Goal: Check status: Check status

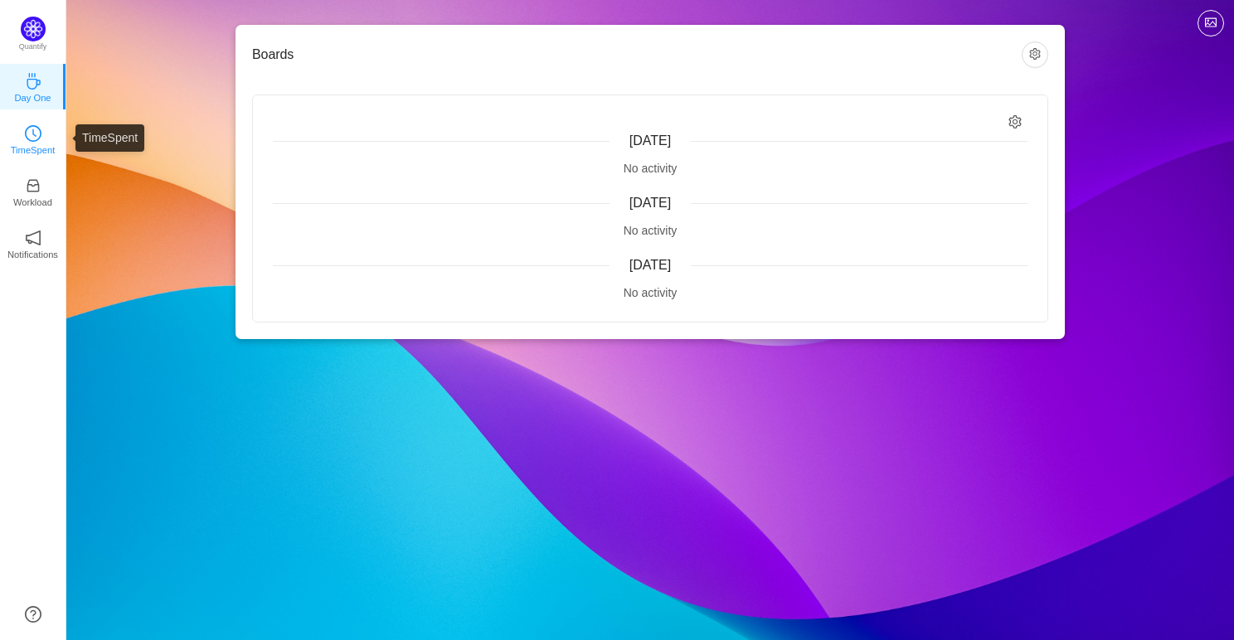
click at [35, 130] on link "TimeSpent" at bounding box center [33, 138] width 17 height 17
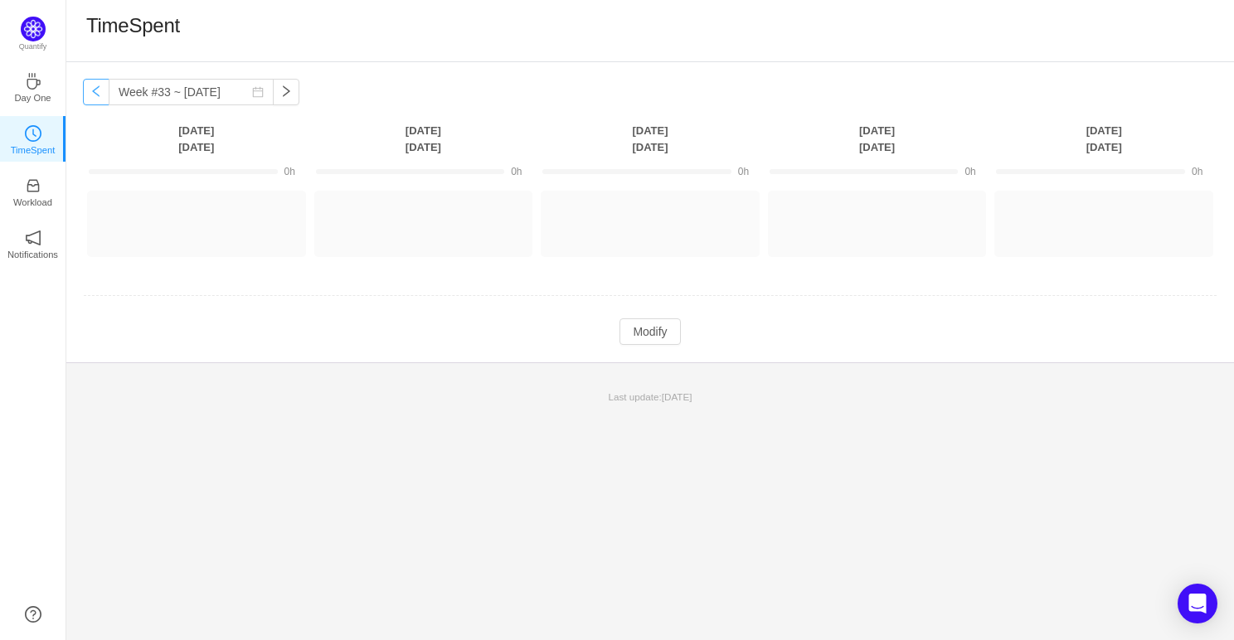
click at [94, 95] on button "button" at bounding box center [96, 92] width 27 height 27
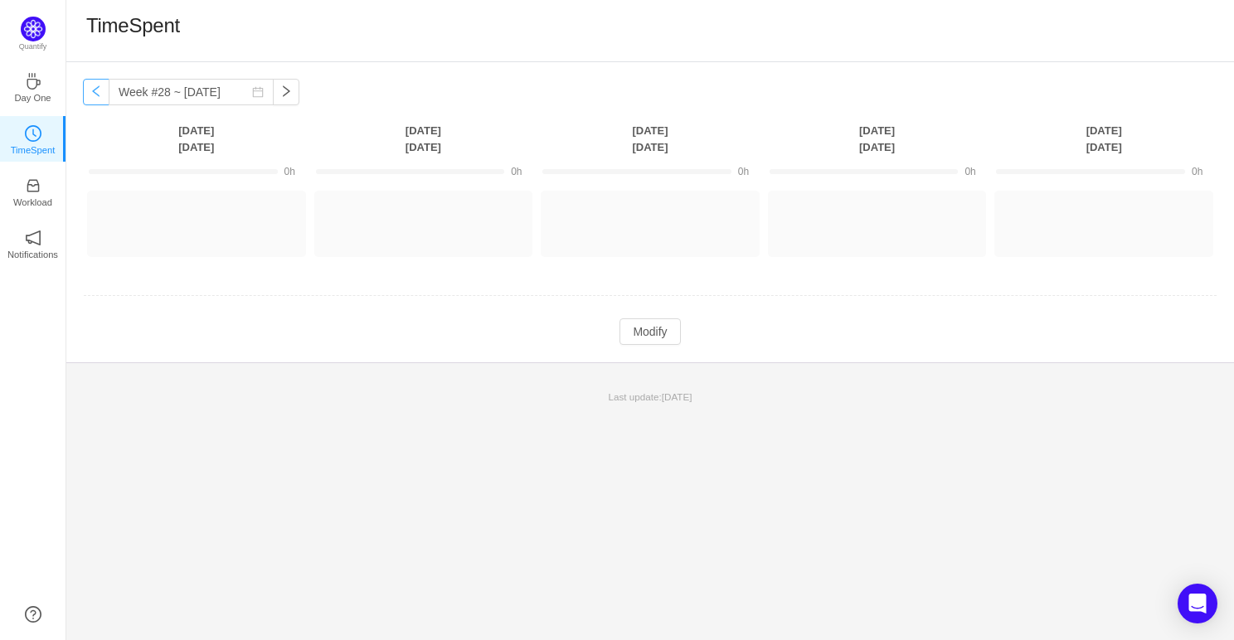
click at [94, 95] on button "button" at bounding box center [96, 92] width 27 height 27
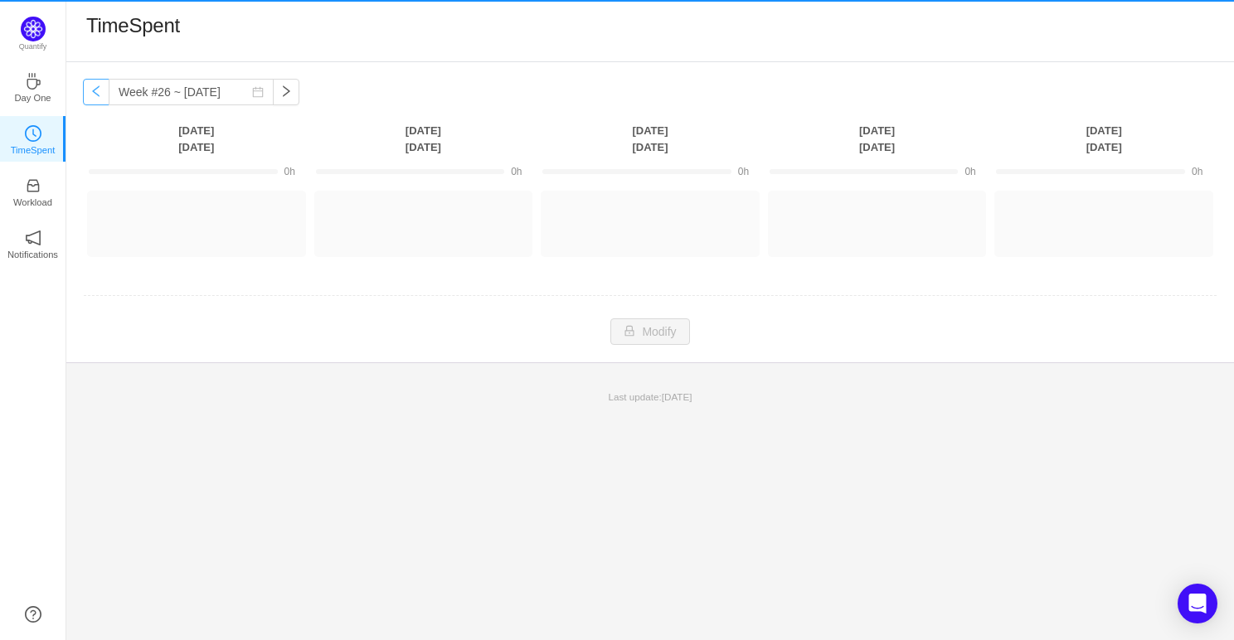
click at [94, 95] on button "button" at bounding box center [96, 92] width 27 height 27
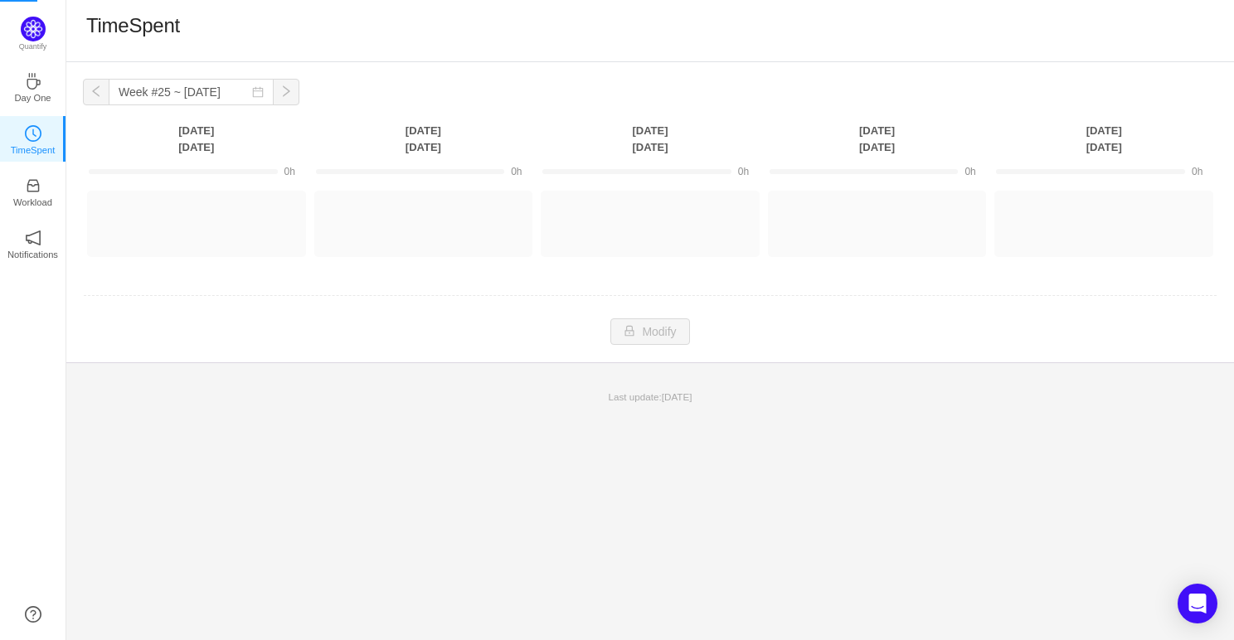
click at [94, 95] on button "button" at bounding box center [96, 92] width 27 height 27
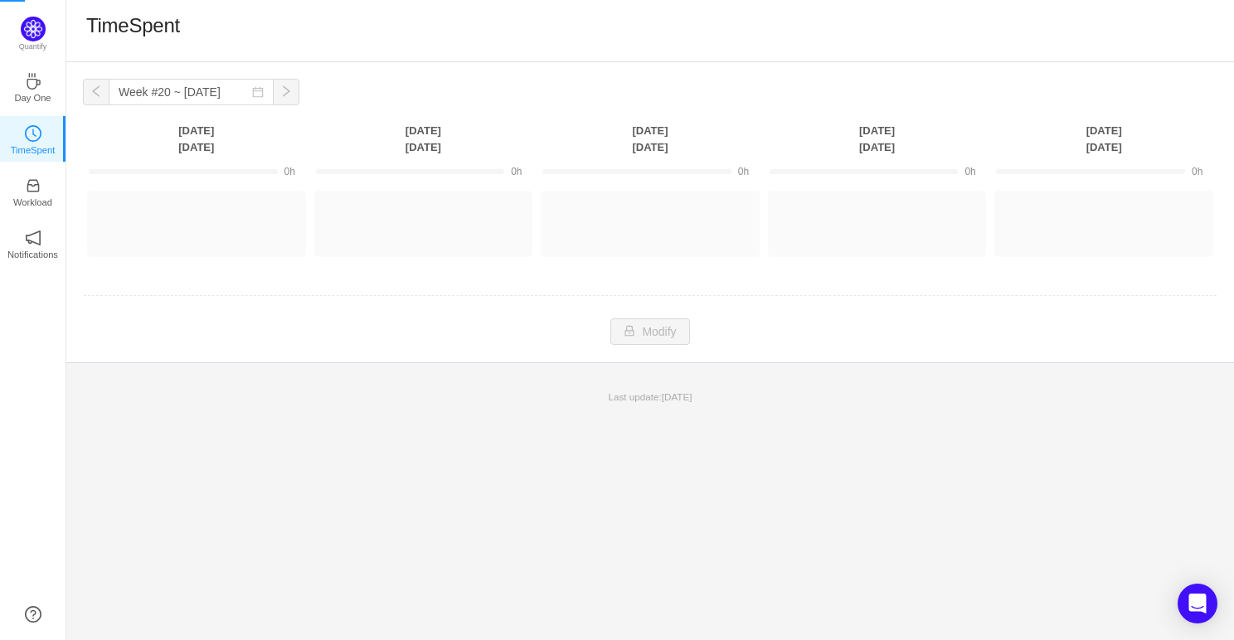
click at [94, 95] on button "button" at bounding box center [96, 92] width 27 height 27
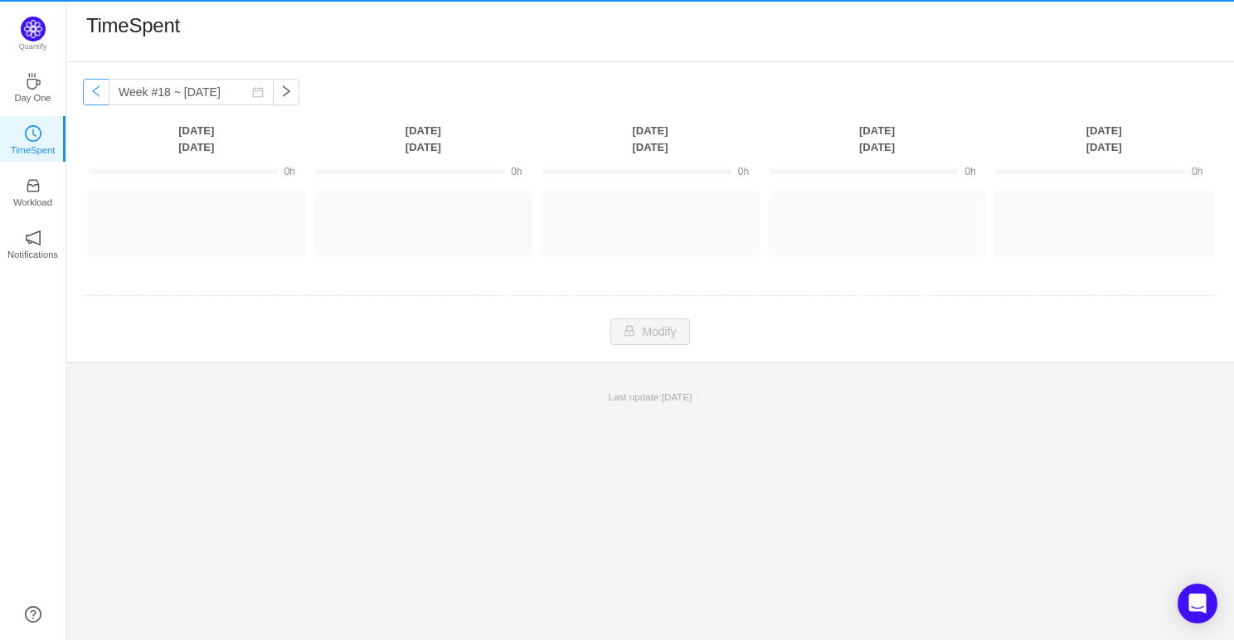
click at [94, 95] on button "button" at bounding box center [96, 92] width 27 height 27
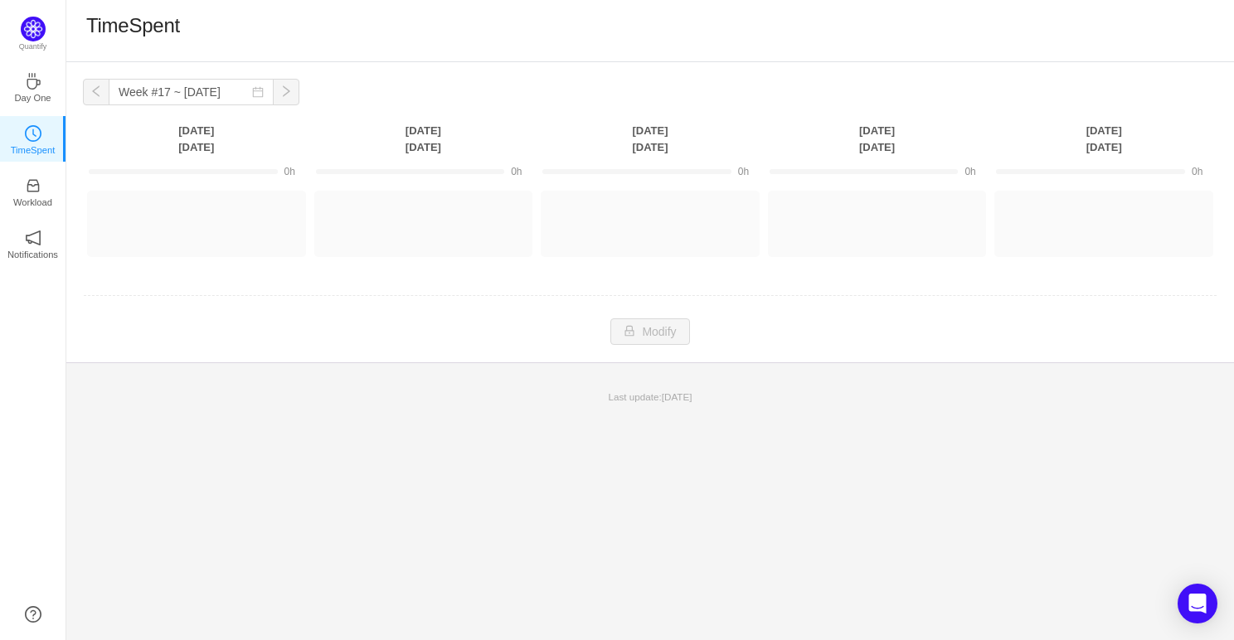
click at [94, 95] on button "button" at bounding box center [96, 92] width 27 height 27
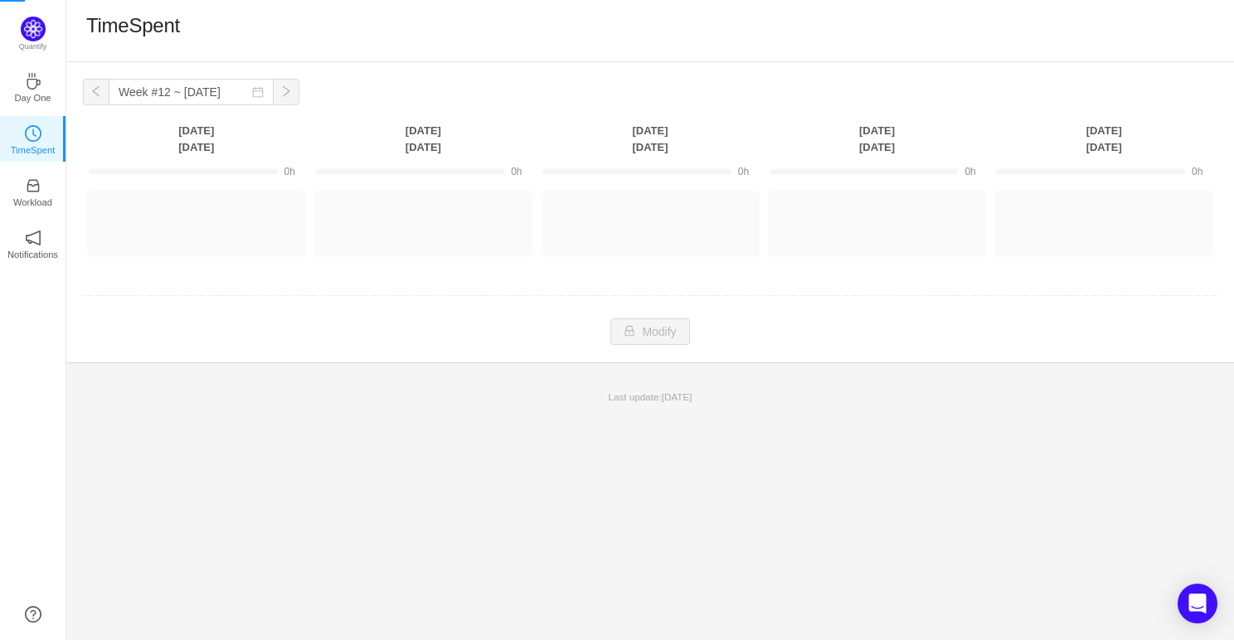
click at [94, 95] on button "button" at bounding box center [96, 92] width 27 height 27
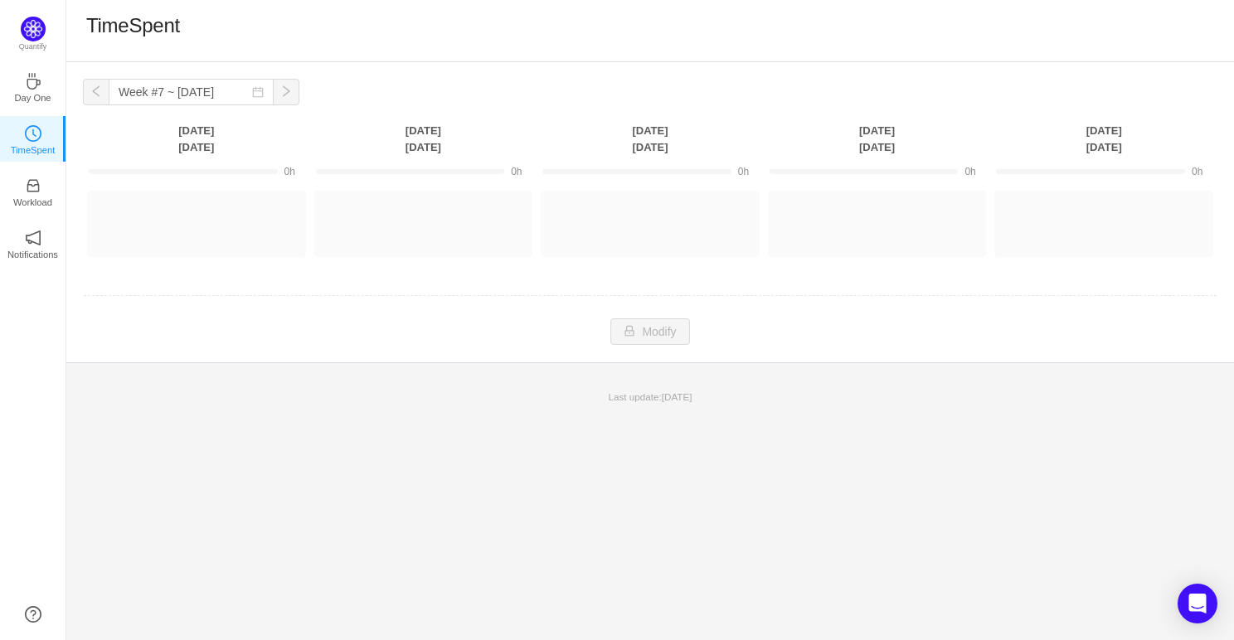
click at [94, 95] on button "button" at bounding box center [96, 92] width 27 height 27
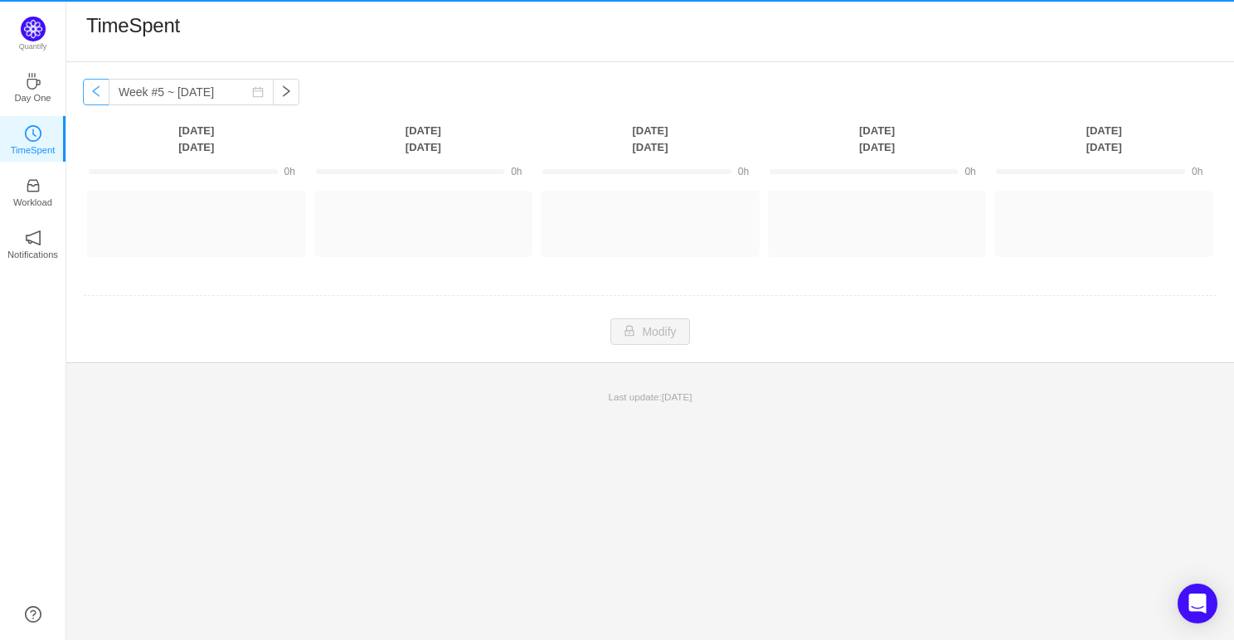
click at [94, 95] on button "button" at bounding box center [96, 92] width 27 height 27
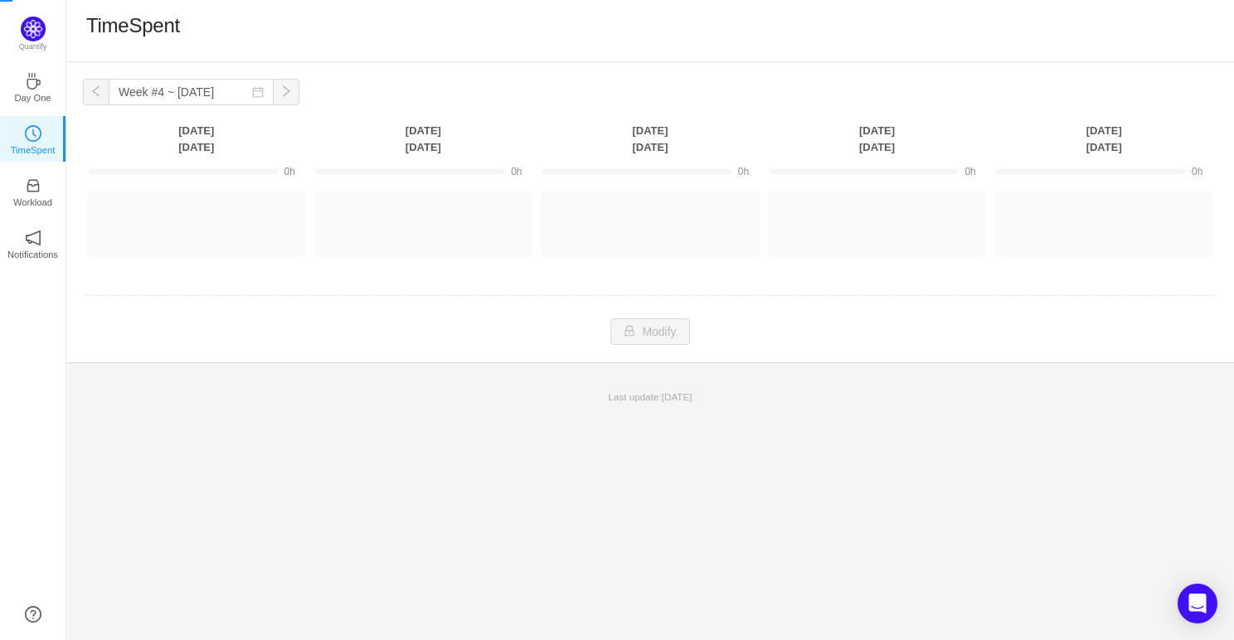
click at [94, 95] on button "button" at bounding box center [96, 92] width 27 height 27
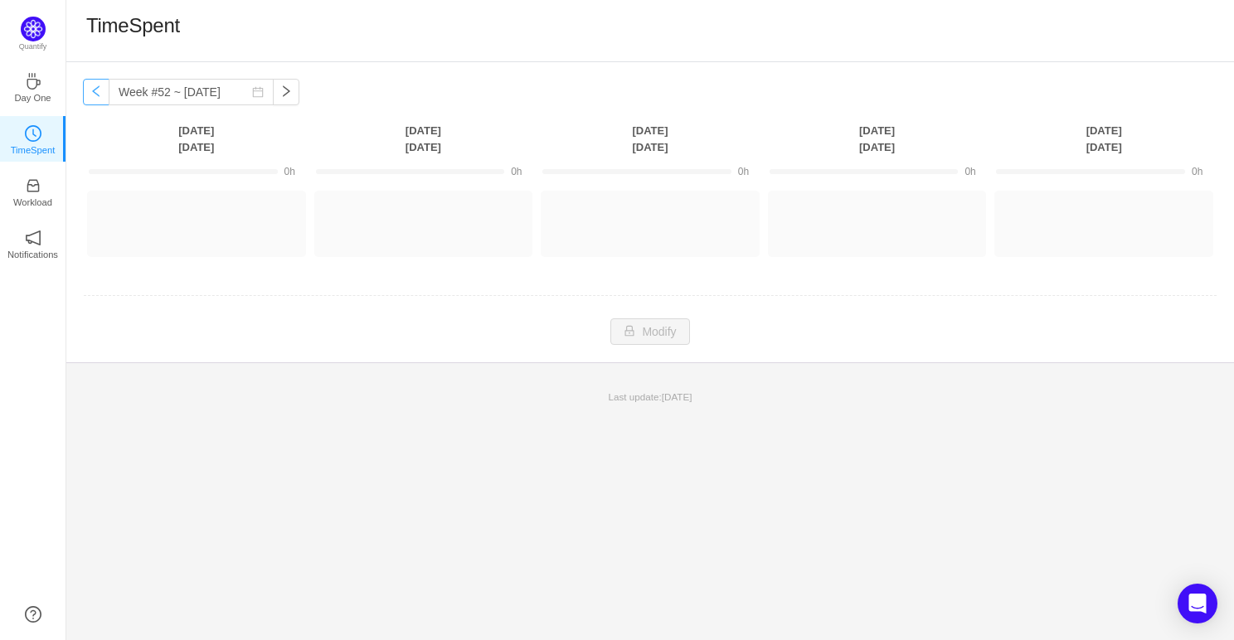
type input "Week #51 ~ [DATE]"
click at [29, 197] on p "Workload" at bounding box center [32, 202] width 39 height 15
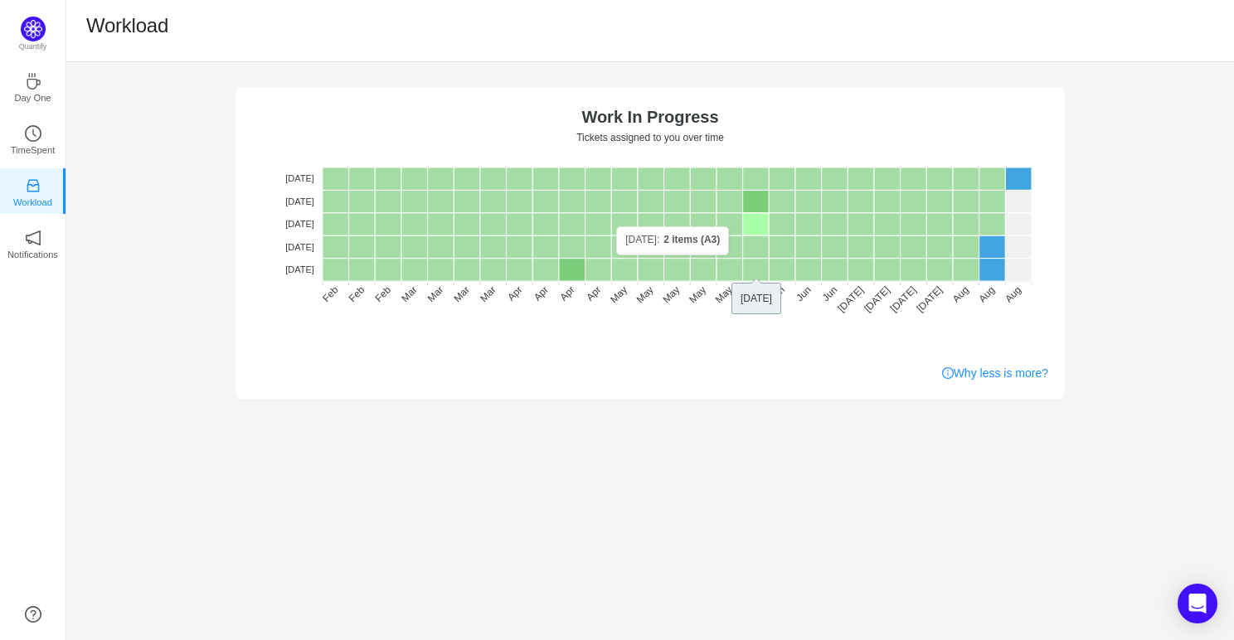
click at [753, 226] on rect at bounding box center [756, 224] width 27 height 22
